Goal: Find specific fact: Find specific page/section

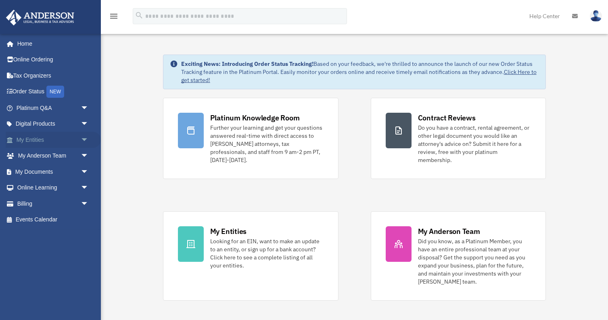
click at [49, 138] on link "My Entities arrow_drop_down" at bounding box center [53, 140] width 95 height 16
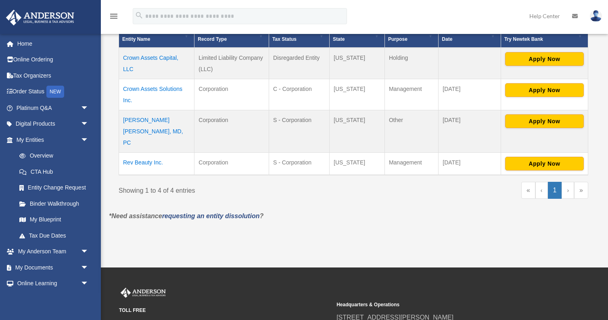
scroll to position [182, 0]
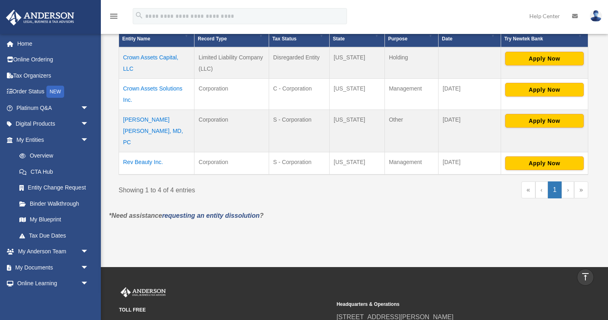
click at [149, 118] on td "[PERSON_NAME] [PERSON_NAME], MD, PC" at bounding box center [156, 131] width 75 height 42
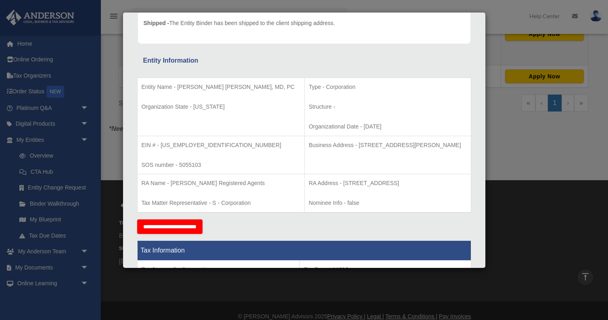
scroll to position [102, 0]
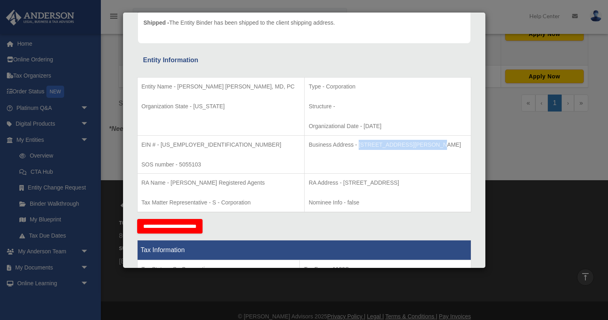
drag, startPoint x: 316, startPoint y: 145, endPoint x: 383, endPoint y: 149, distance: 67.9
click at [383, 149] on p "Business Address - [STREET_ADDRESS][PERSON_NAME]" at bounding box center [388, 145] width 158 height 10
copy p "[STREET_ADDRESS][PERSON_NAME]"
click at [438, 2] on div "Details × Articles Sent Organizational Date" at bounding box center [304, 160] width 608 height 320
